Goal: Entertainment & Leisure: Consume media (video, audio)

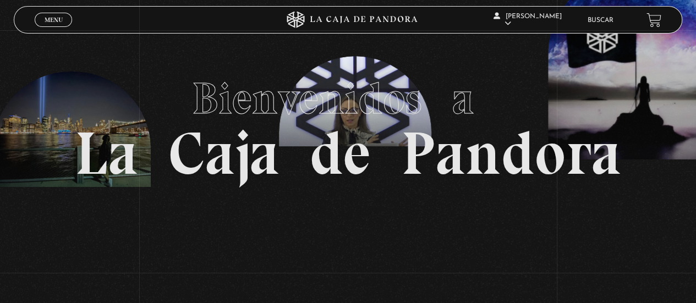
scroll to position [29, 0]
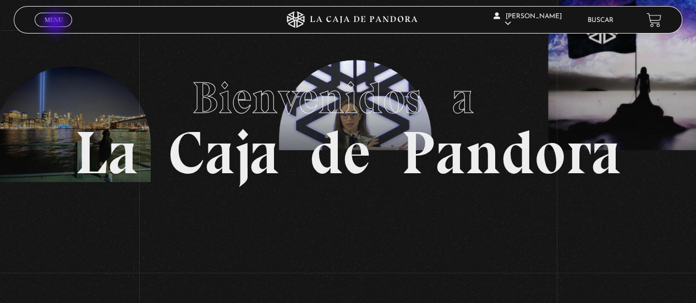
click at [56, 23] on span "Menu" at bounding box center [54, 20] width 18 height 7
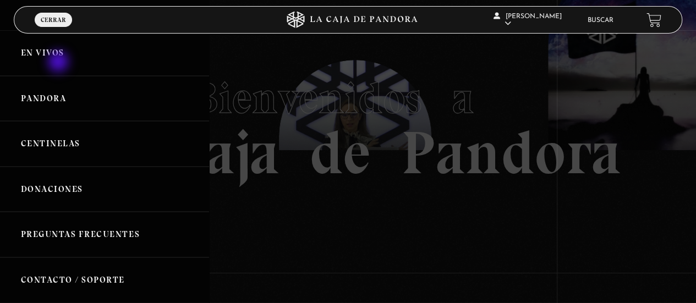
click at [59, 63] on link "En vivos" at bounding box center [104, 53] width 209 height 46
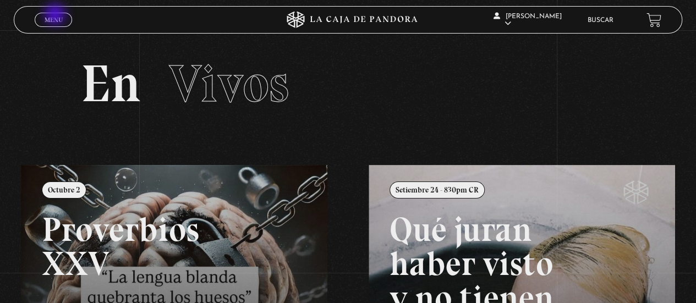
click at [56, 17] on span "Menu" at bounding box center [54, 20] width 18 height 7
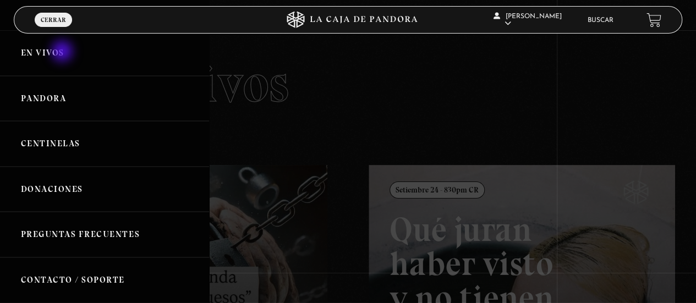
click at [63, 52] on link "En vivos" at bounding box center [104, 53] width 209 height 46
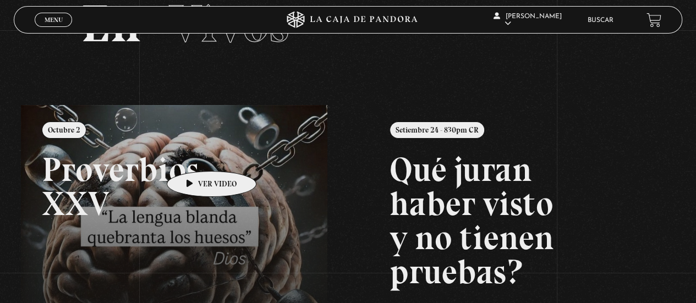
scroll to position [59, 0]
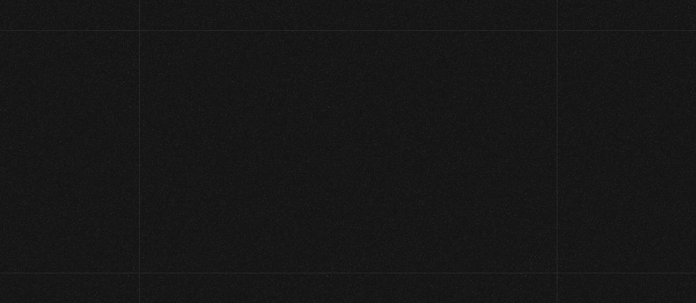
scroll to position [29, 0]
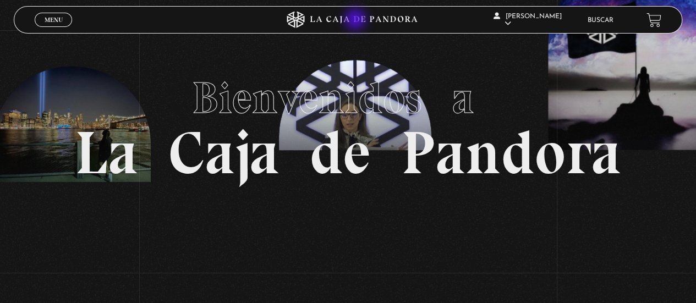
click at [357, 20] on icon at bounding box center [348, 20] width 209 height 17
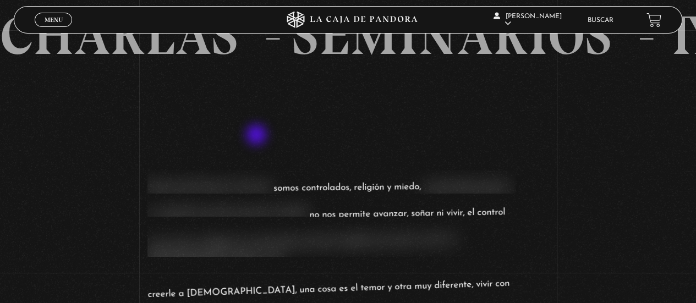
scroll to position [831, 0]
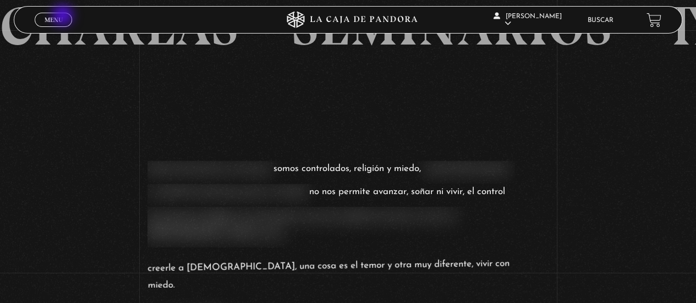
click at [64, 17] on link "Menu Cerrar" at bounding box center [53, 20] width 37 height 14
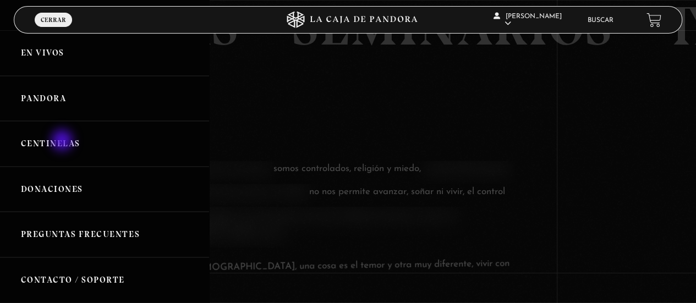
click at [63, 141] on link "Centinelas" at bounding box center [104, 144] width 209 height 46
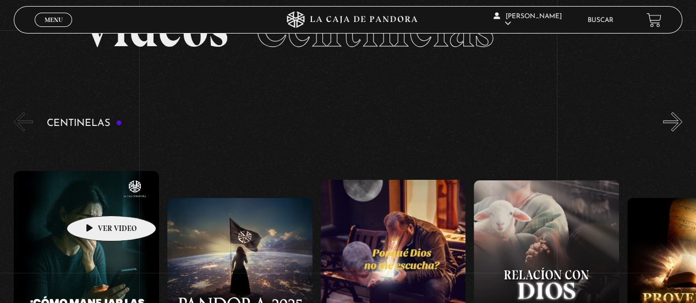
scroll to position [53, 0]
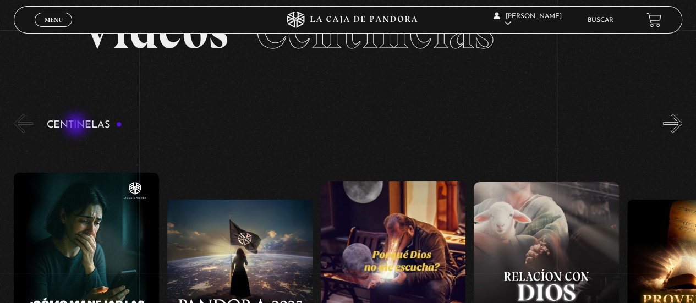
click at [77, 126] on h3 "Centinelas" at bounding box center [84, 125] width 75 height 10
click at [51, 20] on span "Menu" at bounding box center [54, 20] width 18 height 7
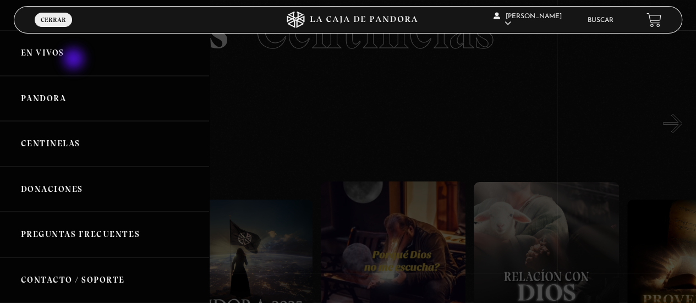
click at [75, 60] on link "En vivos" at bounding box center [104, 53] width 209 height 46
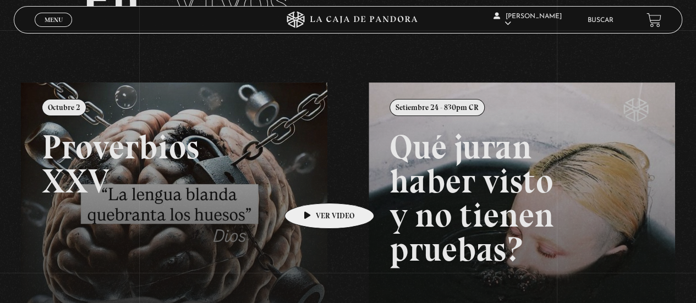
scroll to position [89, 0]
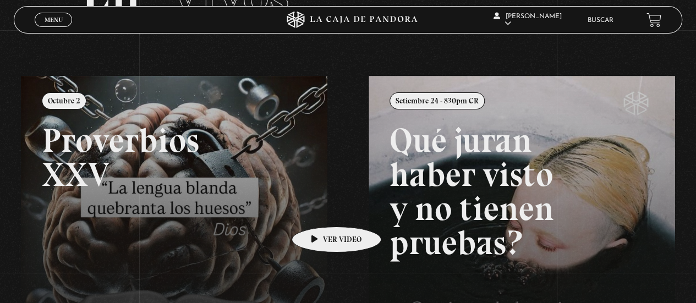
click at [319, 210] on link at bounding box center [369, 227] width 696 height 303
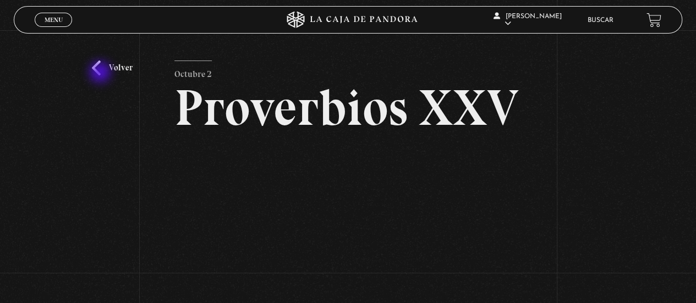
click at [101, 73] on link "Volver" at bounding box center [112, 68] width 41 height 15
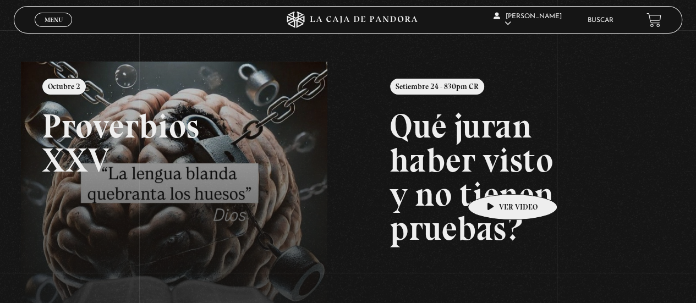
scroll to position [100, 0]
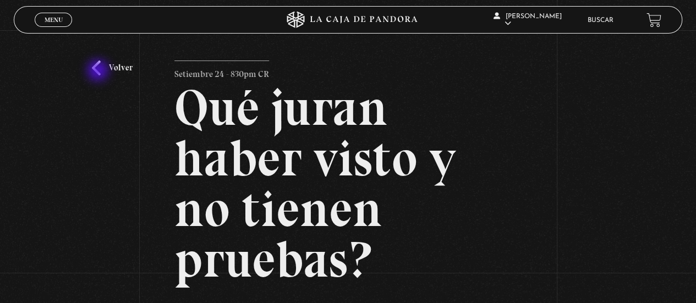
click at [99, 72] on link "Volver" at bounding box center [112, 68] width 41 height 15
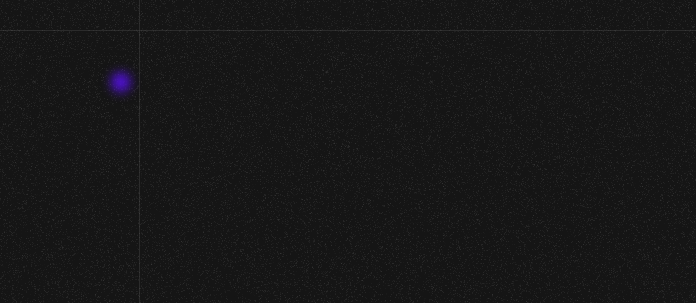
scroll to position [106, 0]
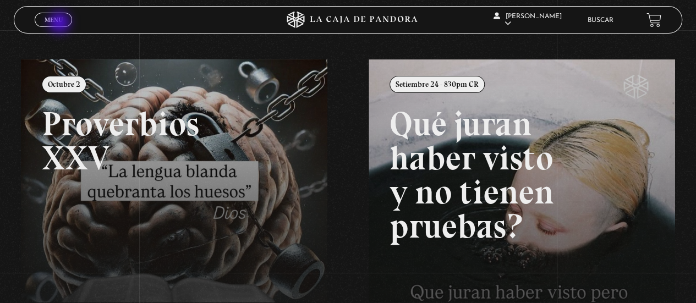
click at [58, 24] on link "Menu Cerrar" at bounding box center [53, 20] width 37 height 14
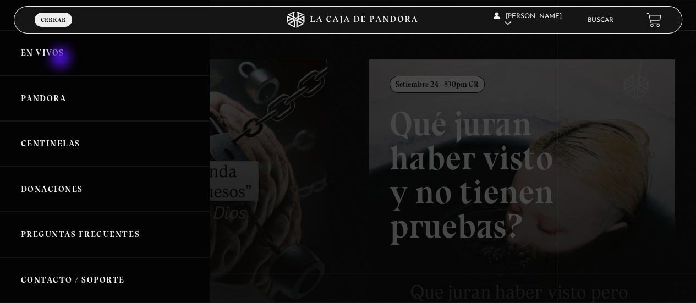
click at [62, 59] on link "En vivos" at bounding box center [104, 53] width 209 height 46
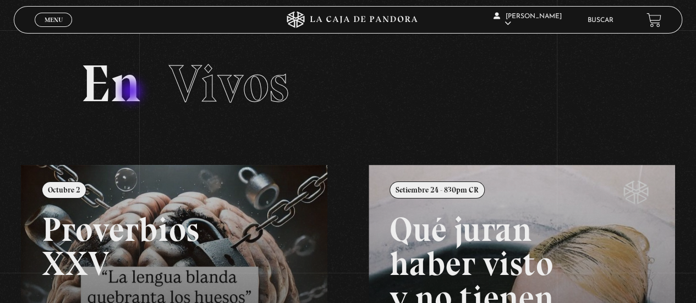
click at [132, 92] on h2 "En Vivos" at bounding box center [348, 84] width 535 height 52
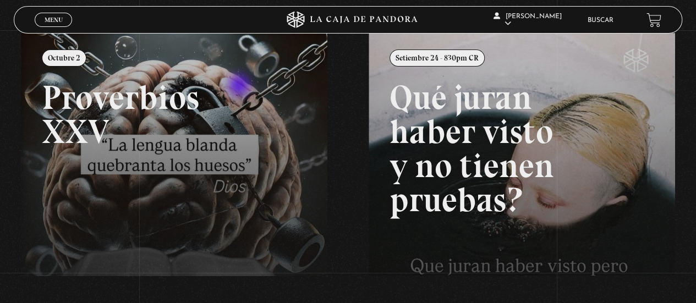
scroll to position [273, 0]
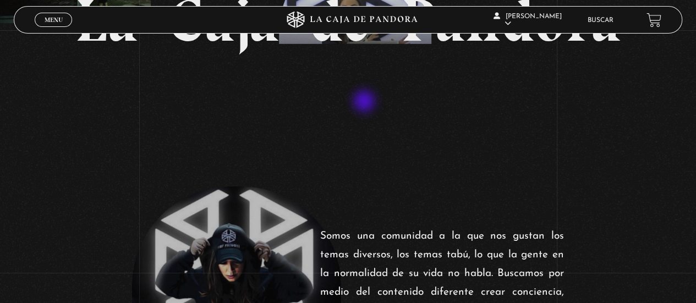
scroll to position [133, 0]
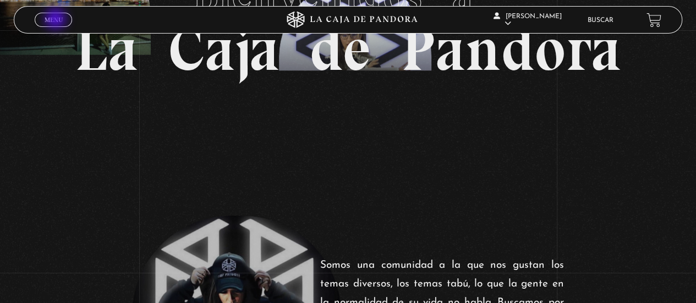
click at [57, 20] on span "Menu" at bounding box center [54, 20] width 18 height 7
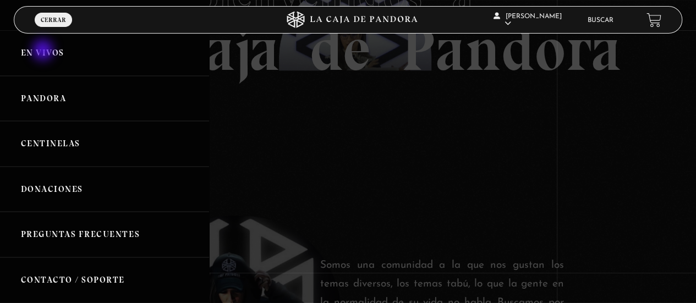
click at [43, 51] on link "En vivos" at bounding box center [104, 53] width 209 height 46
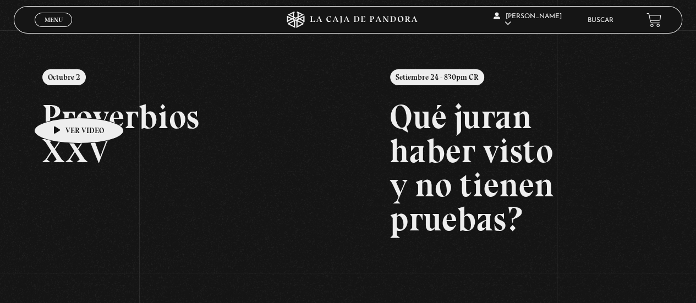
scroll to position [117, 0]
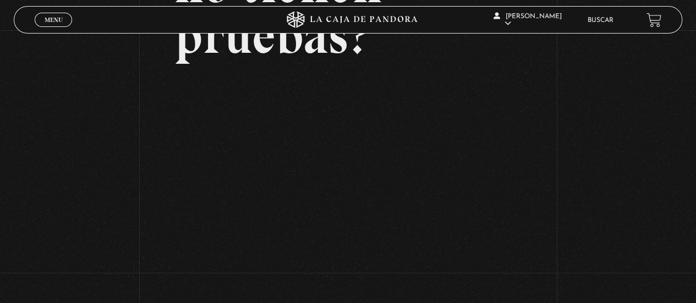
scroll to position [228, 0]
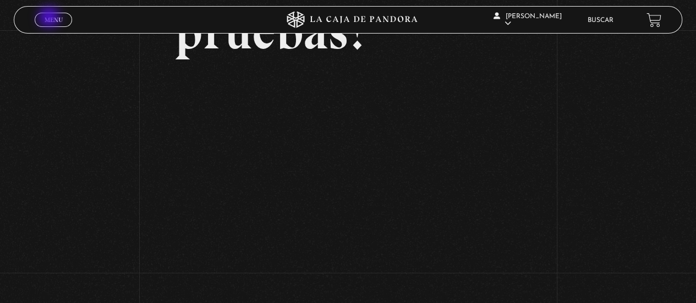
click at [50, 18] on span "Menu" at bounding box center [54, 20] width 18 height 7
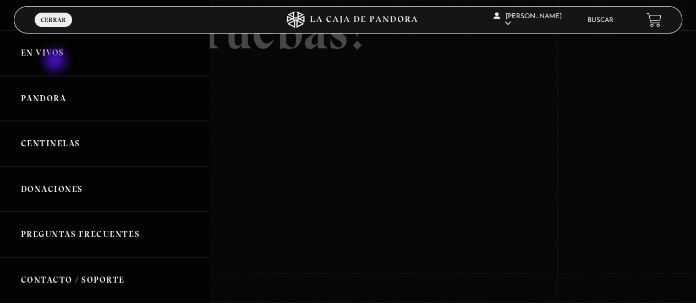
click at [56, 62] on link "En vivos" at bounding box center [104, 53] width 209 height 46
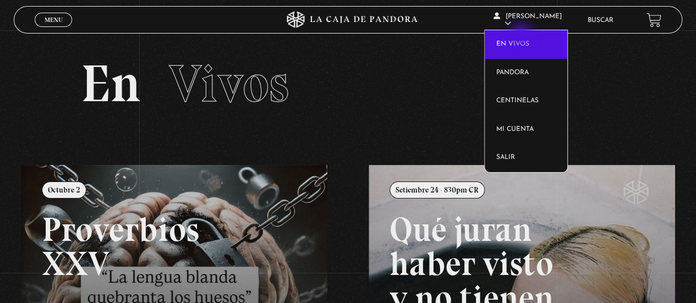
click at [522, 36] on link "En vivos" at bounding box center [526, 44] width 83 height 29
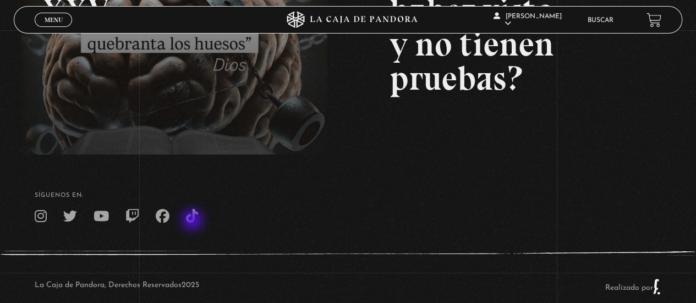
scroll to position [273, 0]
